Goal: Entertainment & Leisure: Consume media (video, audio)

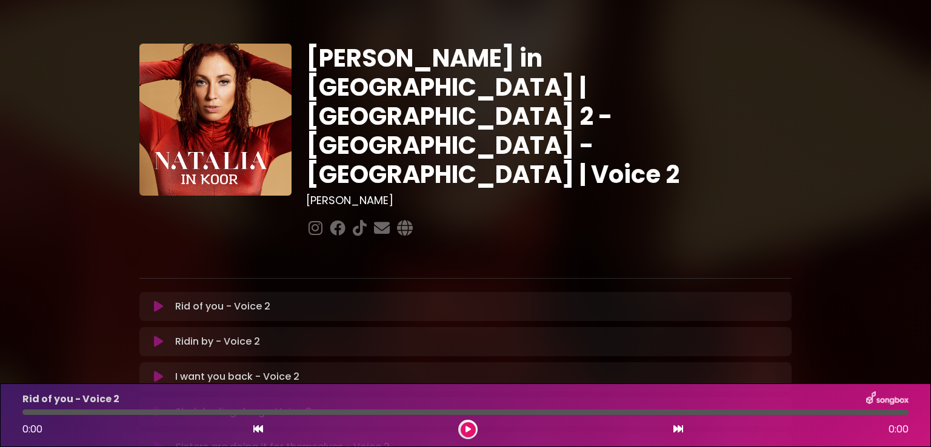
click at [158, 371] on icon at bounding box center [158, 377] width 9 height 12
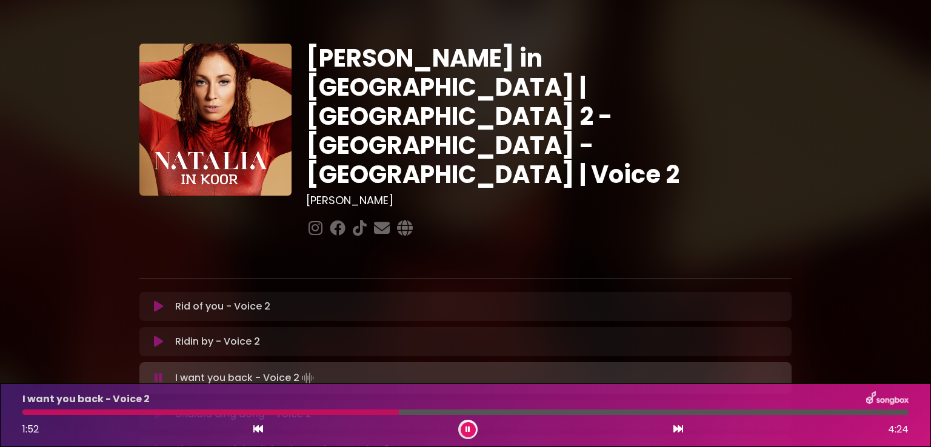
click at [296, 413] on div at bounding box center [210, 412] width 376 height 5
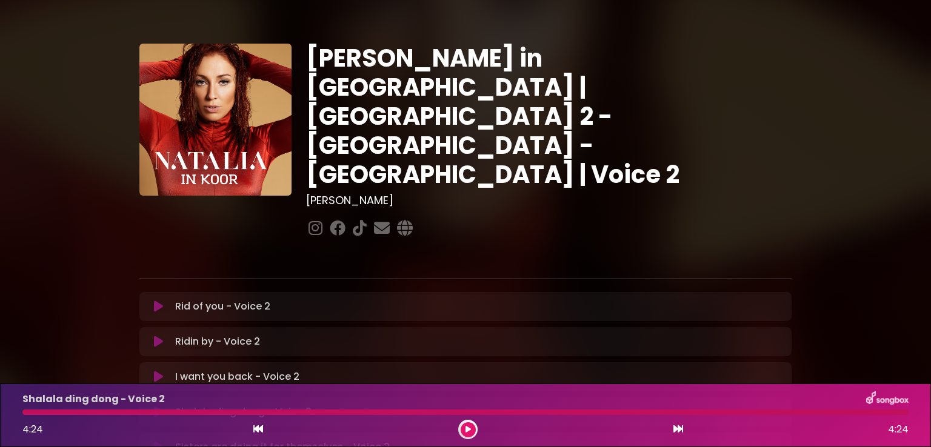
click at [31, 410] on div at bounding box center [465, 412] width 886 height 5
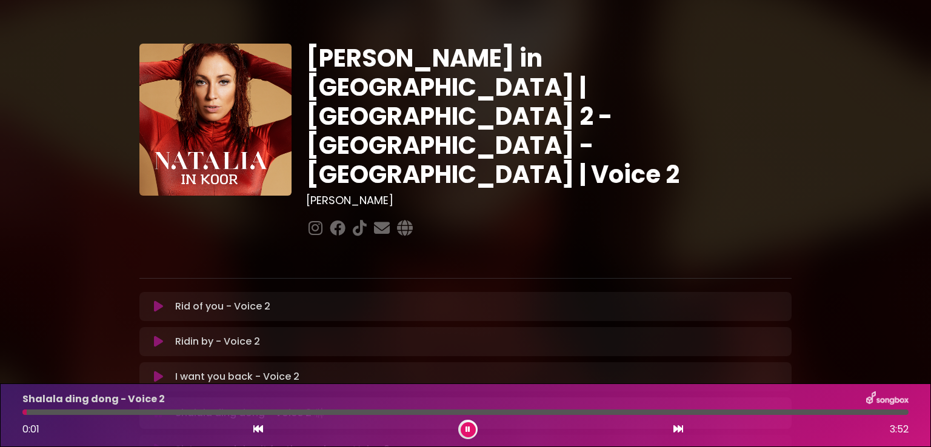
click at [155, 371] on icon at bounding box center [158, 377] width 9 height 12
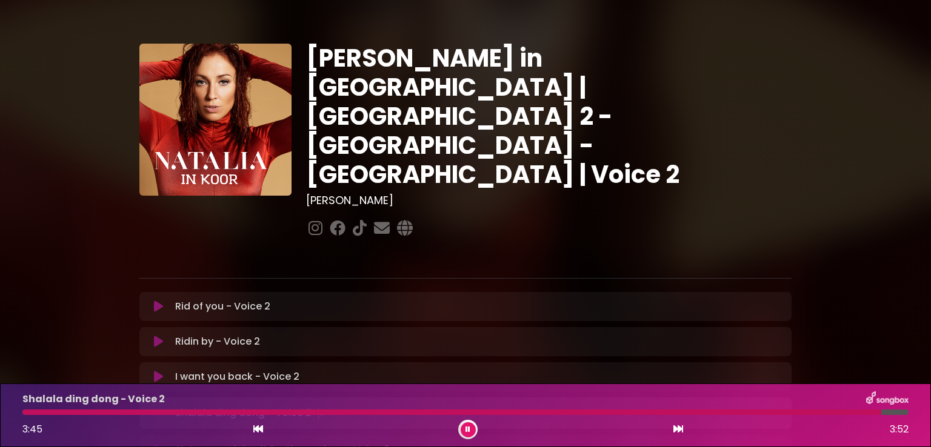
click at [28, 414] on div at bounding box center [451, 412] width 859 height 5
click at [27, 413] on div at bounding box center [454, 412] width 864 height 5
click at [30, 415] on div at bounding box center [461, 412] width 879 height 5
click at [25, 410] on div at bounding box center [460, 412] width 876 height 5
click at [32, 410] on div at bounding box center [454, 412] width 865 height 5
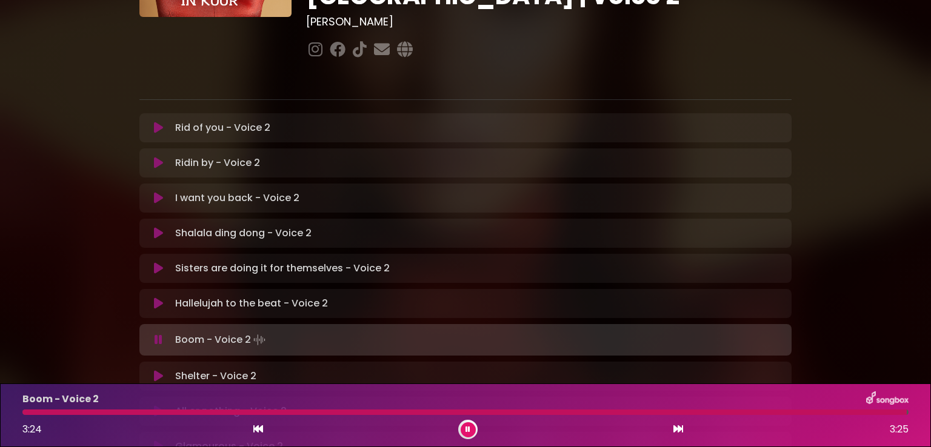
scroll to position [182, 0]
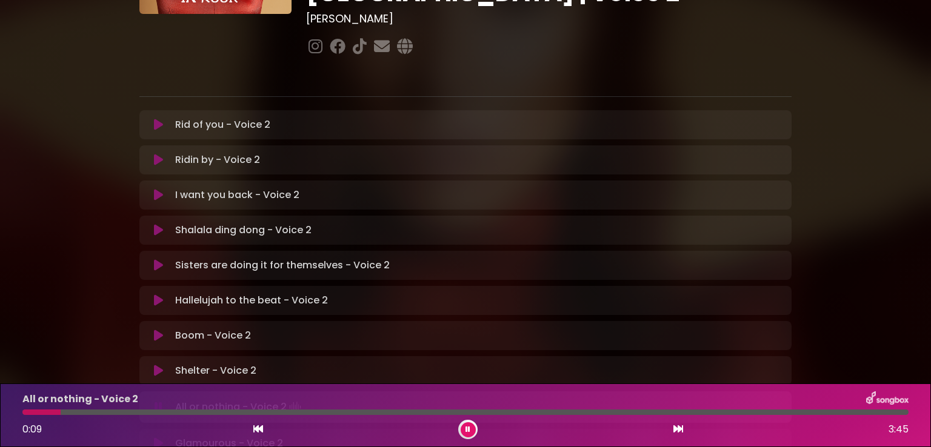
click at [161, 365] on icon at bounding box center [158, 371] width 9 height 12
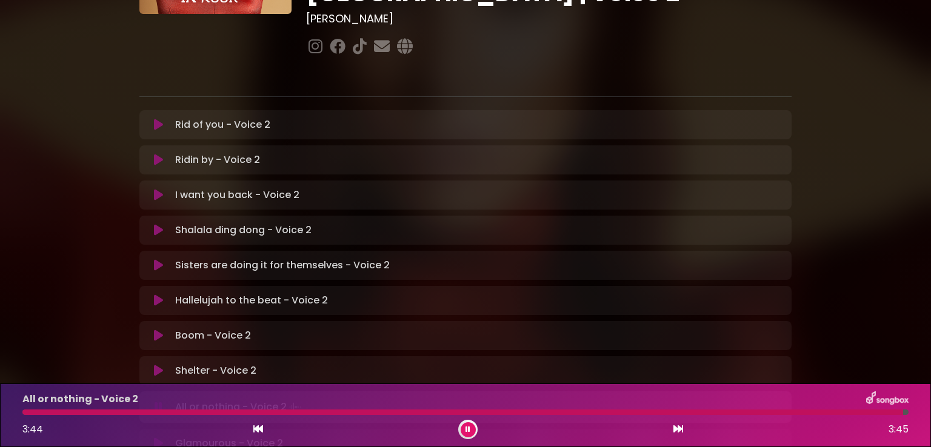
click at [28, 415] on div "All or nothing - Voice 2 3:44 3:45" at bounding box center [465, 416] width 901 height 48
click at [28, 413] on div at bounding box center [464, 412] width 885 height 5
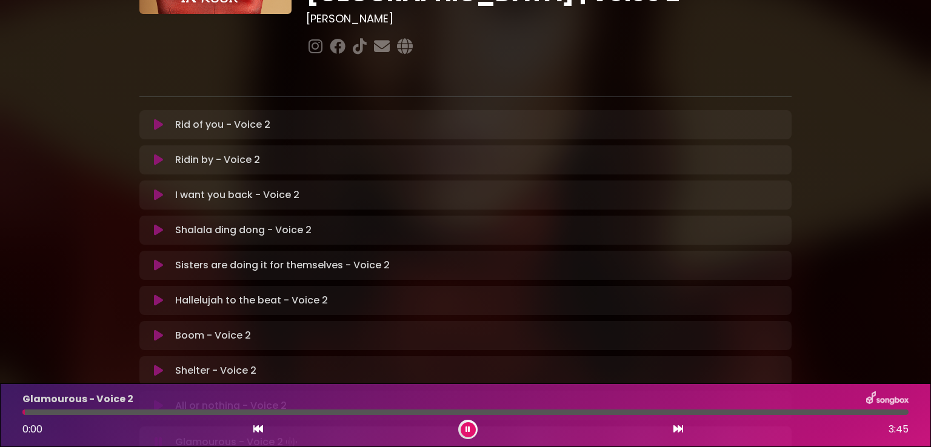
click at [160, 400] on icon at bounding box center [158, 406] width 9 height 12
click at [469, 430] on icon at bounding box center [467, 429] width 5 height 7
